Goal: Communication & Community: Ask a question

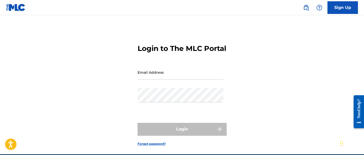
click at [163, 80] on input "Email Address" at bounding box center [181, 72] width 86 height 14
type input "[EMAIL_ADDRESS][DOMAIN_NAME]"
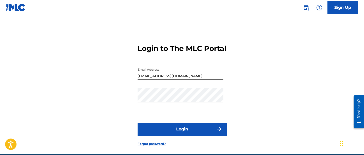
click at [157, 134] on button "Login" at bounding box center [182, 129] width 89 height 13
click at [165, 136] on button "Login" at bounding box center [182, 129] width 89 height 13
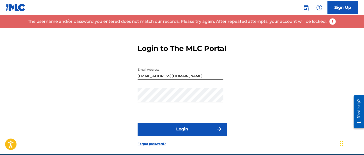
scroll to position [32, 0]
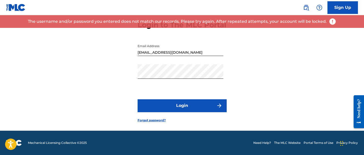
click at [159, 120] on link "Forgot password?" at bounding box center [152, 120] width 28 height 5
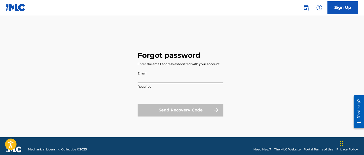
click at [167, 79] on input "Email" at bounding box center [181, 76] width 86 height 14
type input "[EMAIL_ADDRESS][DOMAIN_NAME]"
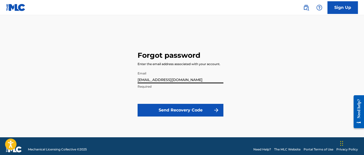
click at [175, 110] on button "Send Recovery Code" at bounding box center [181, 110] width 86 height 13
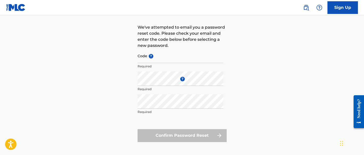
scroll to position [32, 0]
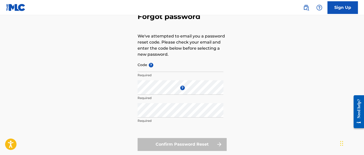
click at [141, 69] on input "Code ?" at bounding box center [181, 65] width 86 height 14
paste input "FP_5f479574cbc39a7899b1bc6571f8"
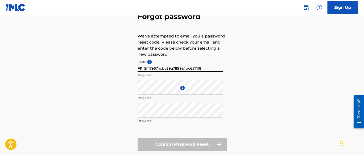
type input "FP_5f479574cbc39a7899b1bc6571f8"
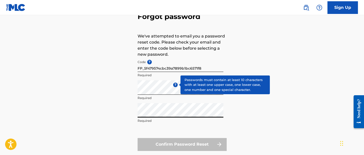
click at [177, 83] on span "?" at bounding box center [175, 85] width 5 height 5
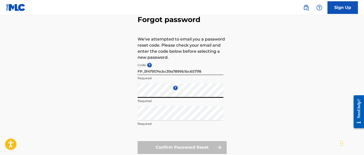
scroll to position [66, 0]
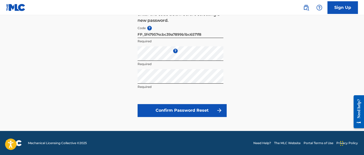
click at [174, 108] on button "Confirm Password Reset" at bounding box center [182, 110] width 89 height 13
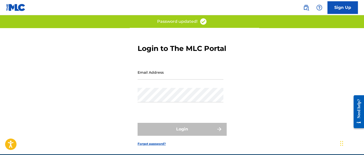
click at [150, 80] on input "Email Address" at bounding box center [181, 72] width 86 height 14
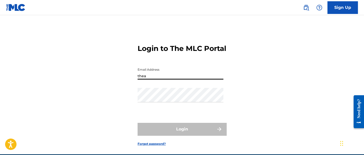
type input "[EMAIL_ADDRESS][DOMAIN_NAME]"
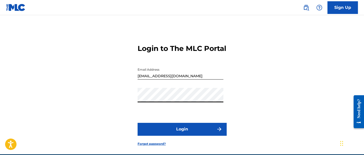
click at [165, 136] on button "Login" at bounding box center [182, 129] width 89 height 13
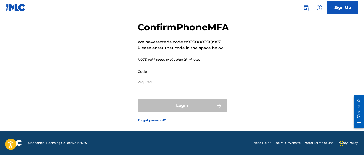
scroll to position [34, 0]
click at [320, 8] on img at bounding box center [319, 8] width 6 height 6
click at [304, 31] on p "View portal intro" at bounding box center [319, 33] width 43 height 12
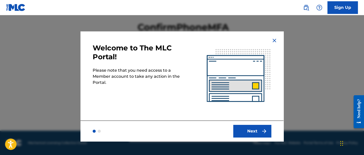
click at [246, 131] on button "Next" at bounding box center [252, 131] width 38 height 13
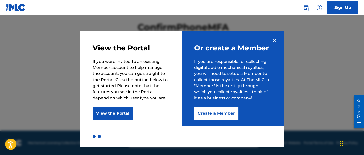
click at [123, 115] on button "View the Portal" at bounding box center [113, 113] width 40 height 13
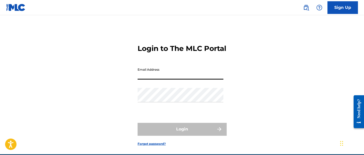
click at [151, 80] on input "Email Address" at bounding box center [181, 72] width 86 height 14
type input "[EMAIL_ADDRESS][DOMAIN_NAME]"
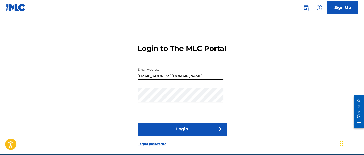
click at [176, 136] on button "Login" at bounding box center [182, 129] width 89 height 13
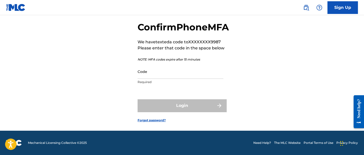
scroll to position [34, 0]
click at [359, 106] on div "Need help?" at bounding box center [358, 108] width 7 height 19
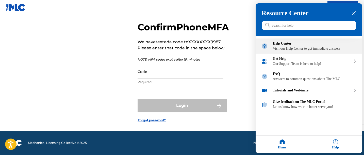
click at [286, 51] on div "Visit our Help Center to get immediate answers" at bounding box center [315, 49] width 84 height 4
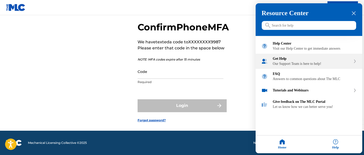
click at [301, 61] on div "Get Help" at bounding box center [312, 59] width 78 height 4
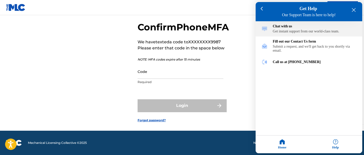
click at [298, 30] on div "Get instant support from our world-class team." at bounding box center [315, 31] width 84 height 4
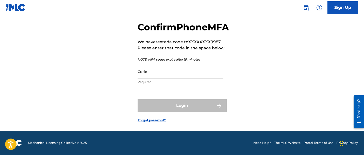
click at [358, 107] on div "Need help?" at bounding box center [358, 108] width 7 height 19
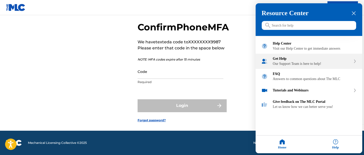
click at [282, 66] on div "Our Support Team is here to help!" at bounding box center [312, 64] width 78 height 4
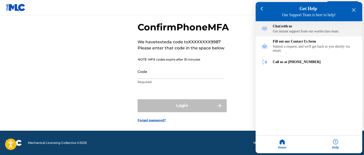
click at [282, 27] on div "Chat with us" at bounding box center [315, 26] width 84 height 4
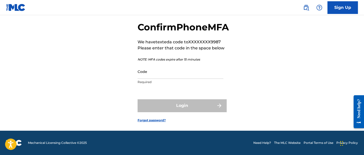
click at [358, 110] on div "Need help?" at bounding box center [358, 108] width 7 height 19
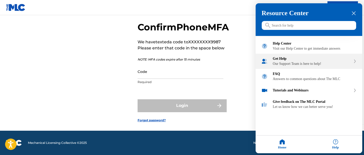
click at [310, 66] on div "Our Support Team is here to help!" at bounding box center [312, 64] width 78 height 4
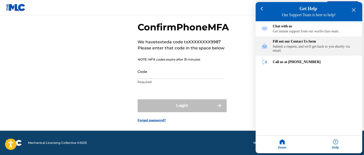
click at [307, 48] on div "Submit a request, and we'll get back to you shortly via email." at bounding box center [315, 49] width 84 height 8
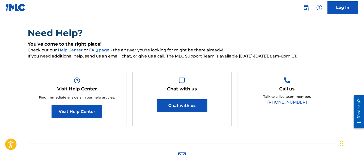
scroll to position [68, 0]
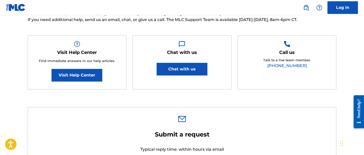
click at [185, 69] on button "Chat with us" at bounding box center [182, 69] width 51 height 13
click at [186, 69] on button "Chat with us" at bounding box center [182, 69] width 51 height 13
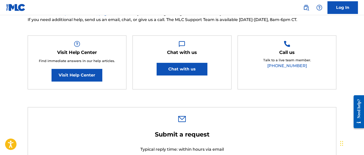
click at [186, 69] on button "Chat with us" at bounding box center [182, 69] width 51 height 13
click at [193, 67] on button "Chat with us" at bounding box center [182, 69] width 51 height 13
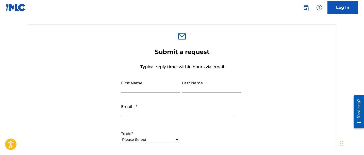
scroll to position [169, 0]
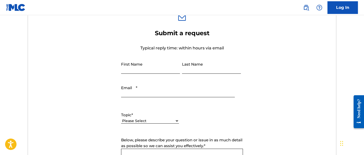
click at [131, 68] on input "First Name" at bounding box center [150, 66] width 59 height 14
type input "Geoffery"
type input "James"
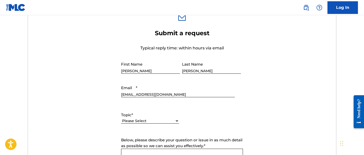
click at [144, 94] on input "sizzle4dizzle@gmail.com" at bounding box center [178, 90] width 114 height 14
type input "m"
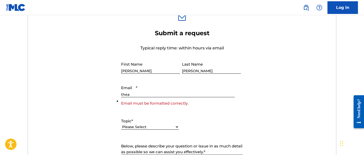
type input "[EMAIL_ADDRESS][DOMAIN_NAME]"
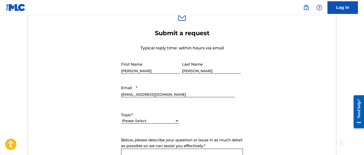
click at [149, 120] on select "Please Select I need help with my account I need help with managing my catalog …" at bounding box center [150, 121] width 58 height 5
select select "I need help with my account"
click at [121, 119] on select "Please Select I need help with my account I need help with managing my catalog …" at bounding box center [150, 121] width 58 height 5
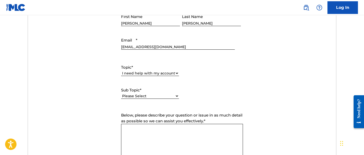
scroll to position [220, 0]
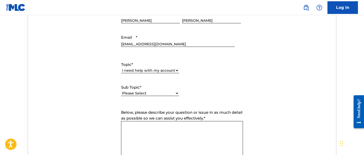
click at [147, 95] on select "Please Select I need help with my user account I can't log in to my user accoun…" at bounding box center [150, 93] width 58 height 5
select select "I can't log in to my user account"
click at [121, 91] on select "Please Select I need help with my user account I can't log in to my user accoun…" at bounding box center [150, 93] width 58 height 5
click at [139, 129] on textarea "Below, please describe your question or issue in as much detail as possible so …" at bounding box center [182, 139] width 122 height 36
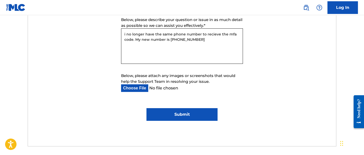
scroll to position [356, 0]
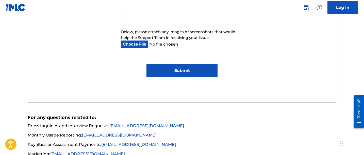
type textarea "i no longer have the same phone number to recieve the mfa code. My new number i…"
click at [180, 69] on input "Submit" at bounding box center [182, 70] width 71 height 13
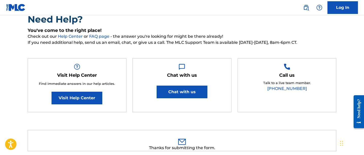
scroll to position [0, 0]
